Goal: Task Accomplishment & Management: Manage account settings

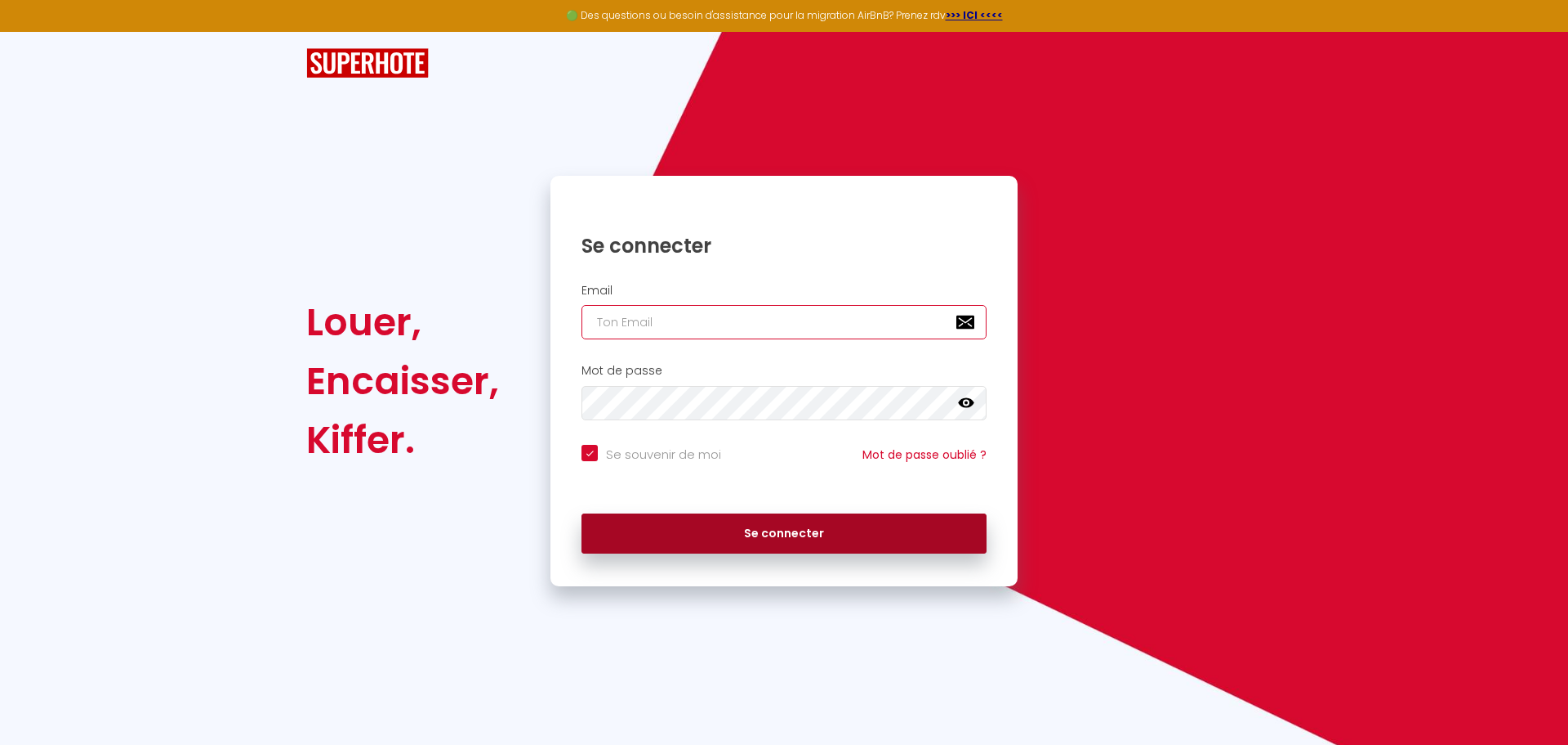
type input "[PERSON_NAME][EMAIL_ADDRESS][DOMAIN_NAME]"
click at [874, 532] on button "Se connecter" at bounding box center [784, 534] width 405 height 41
checkbox input "true"
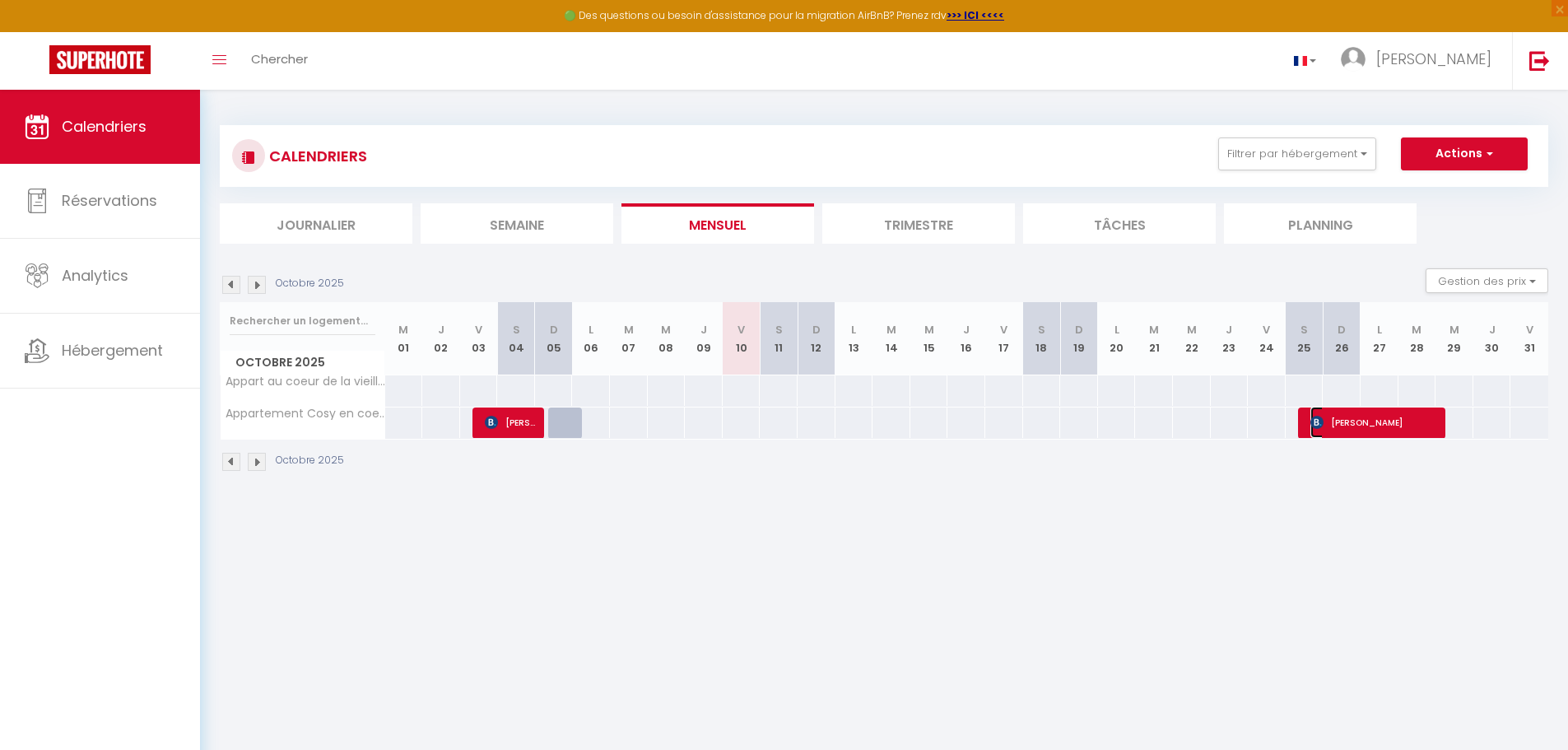
click at [1353, 426] on span "[PERSON_NAME]" at bounding box center [1373, 422] width 126 height 31
select select "OK"
select select "KO"
select select "0"
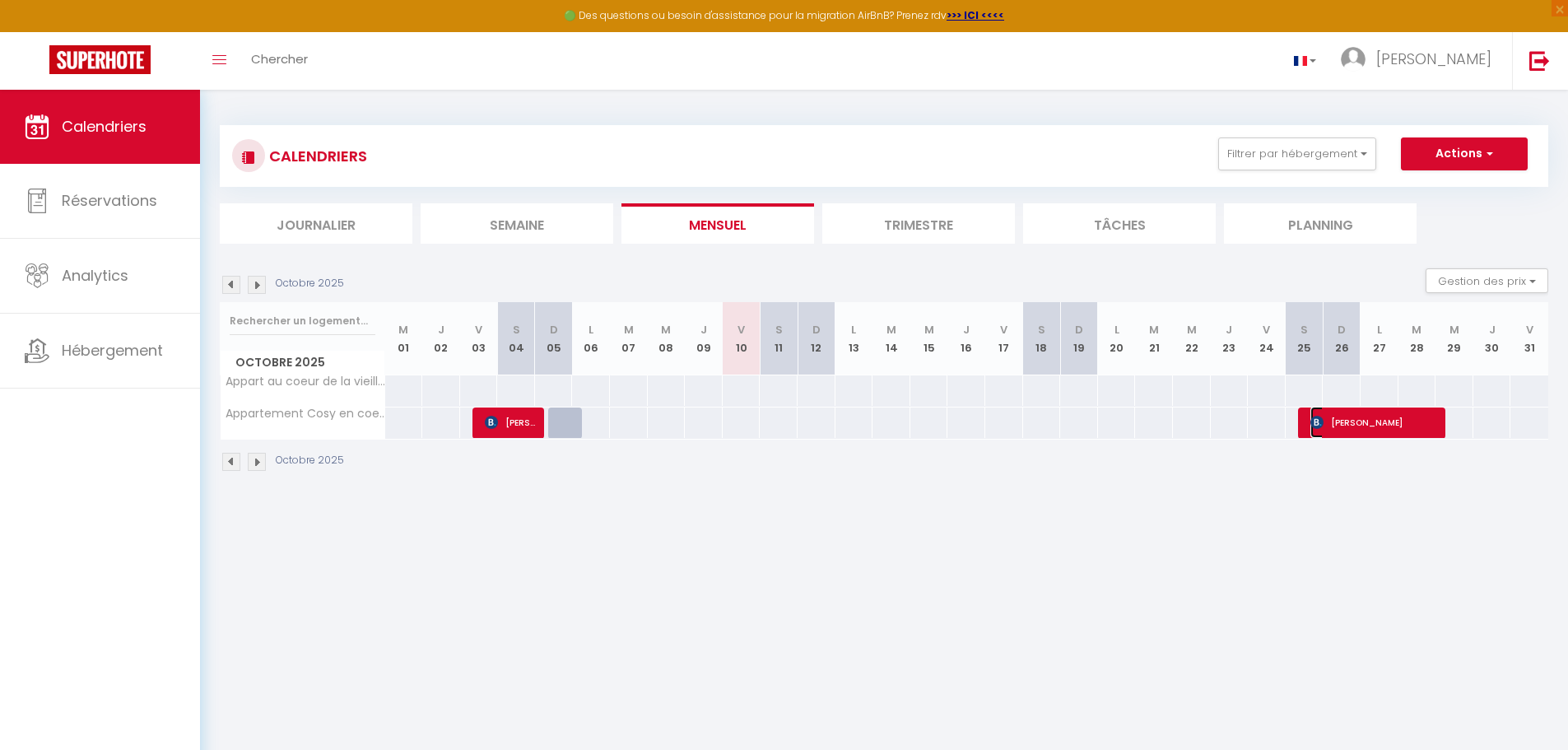
select select "1"
select select
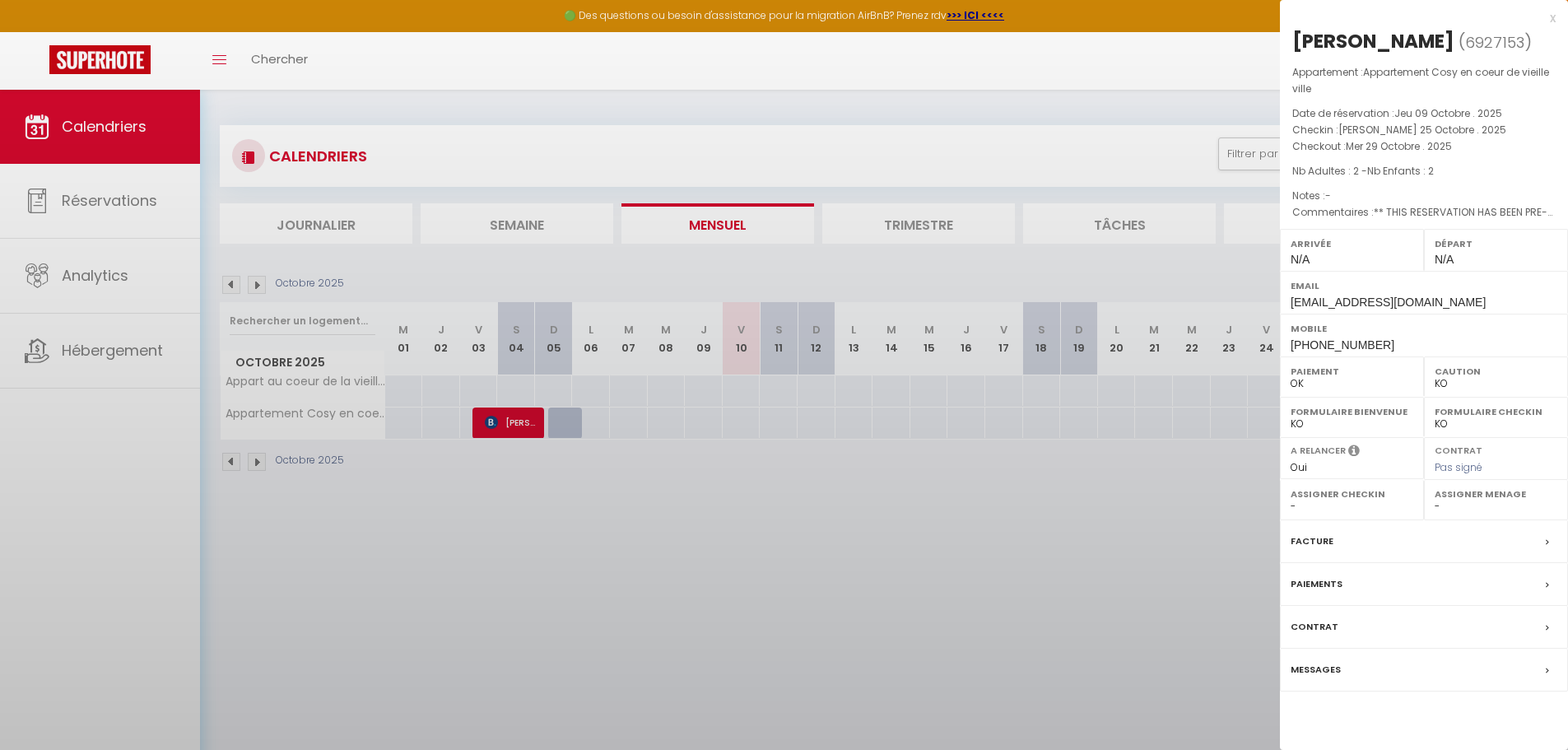
click at [1353, 426] on select "OK KO" at bounding box center [1352, 423] width 123 height 15
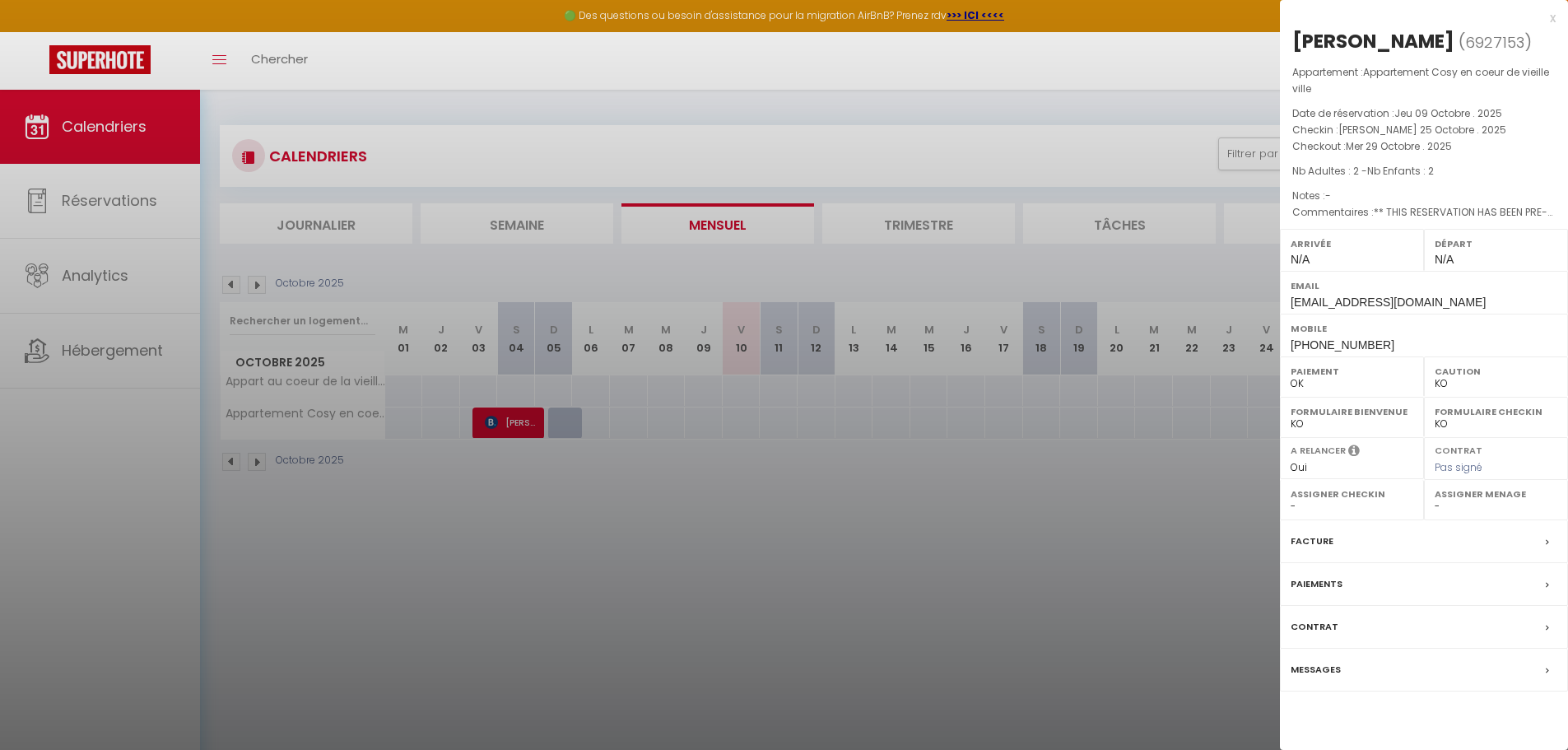
click at [1178, 450] on div at bounding box center [784, 375] width 1568 height 750
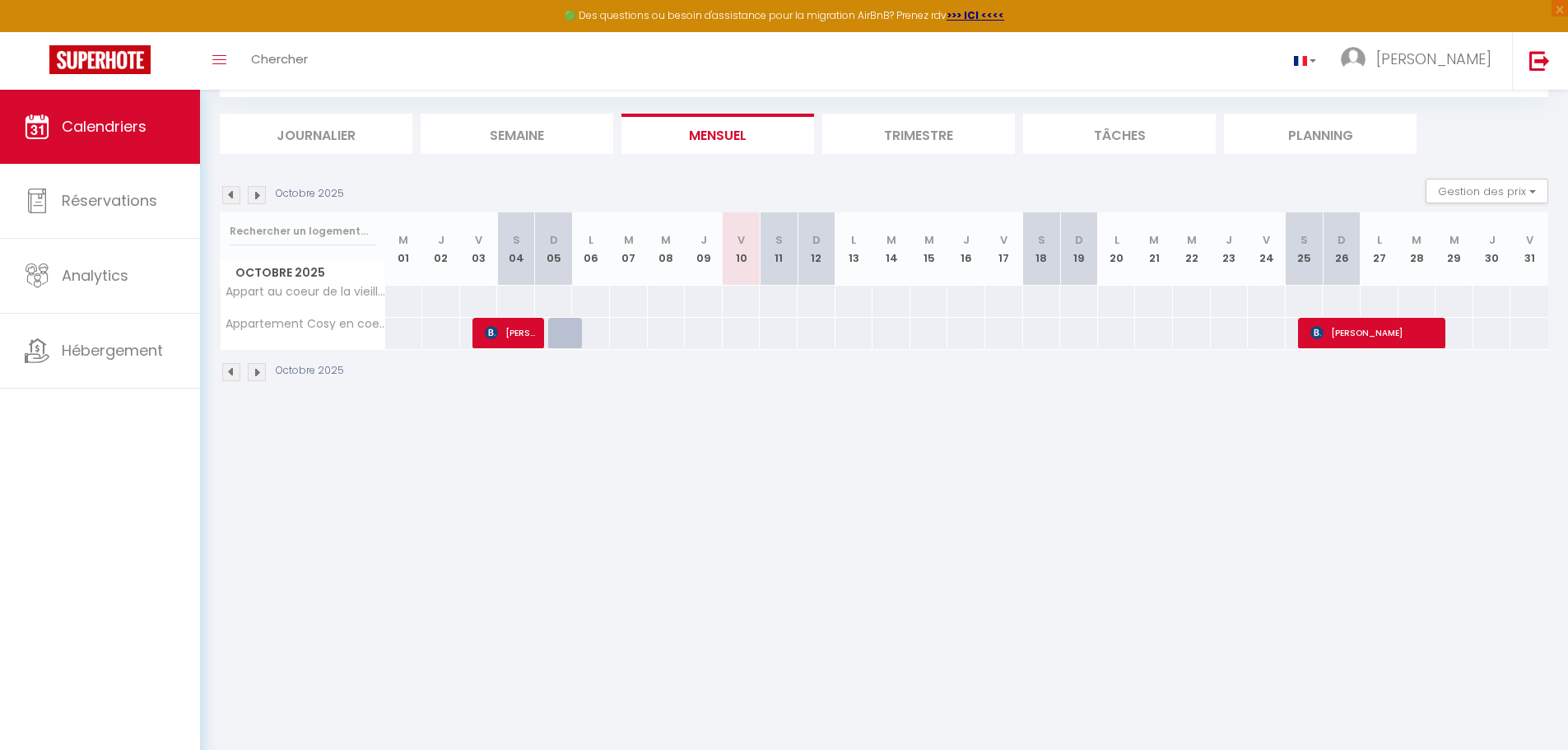
scroll to position [7, 0]
